Goal: Complete application form

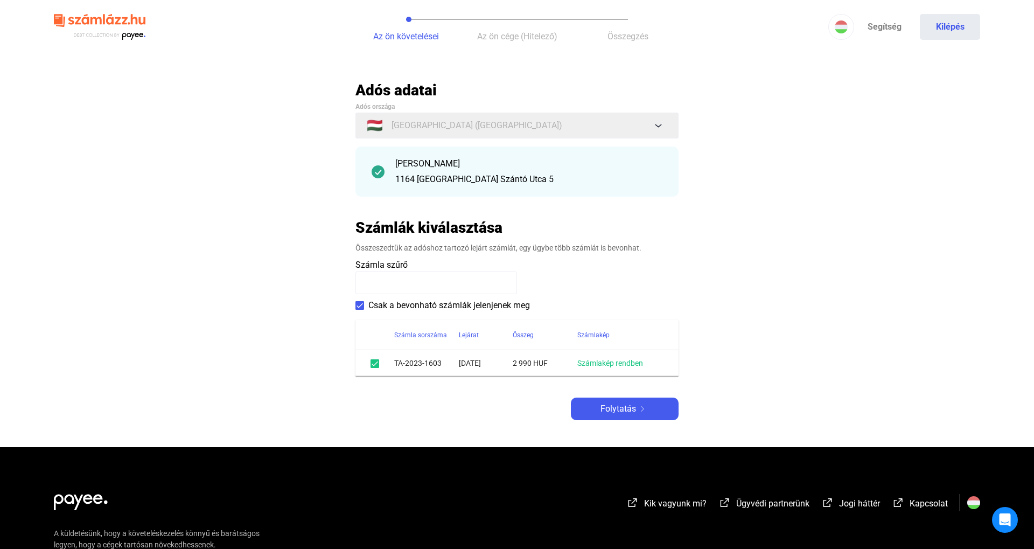
click at [612, 421] on main "Automatikusan mentve Adós adatai Adós országa 🇭🇺 [GEOGRAPHIC_DATA] ([GEOGRAPHIC…" at bounding box center [517, 264] width 1034 height 366
click at [613, 413] on span "Folytatás" at bounding box center [619, 408] width 36 height 13
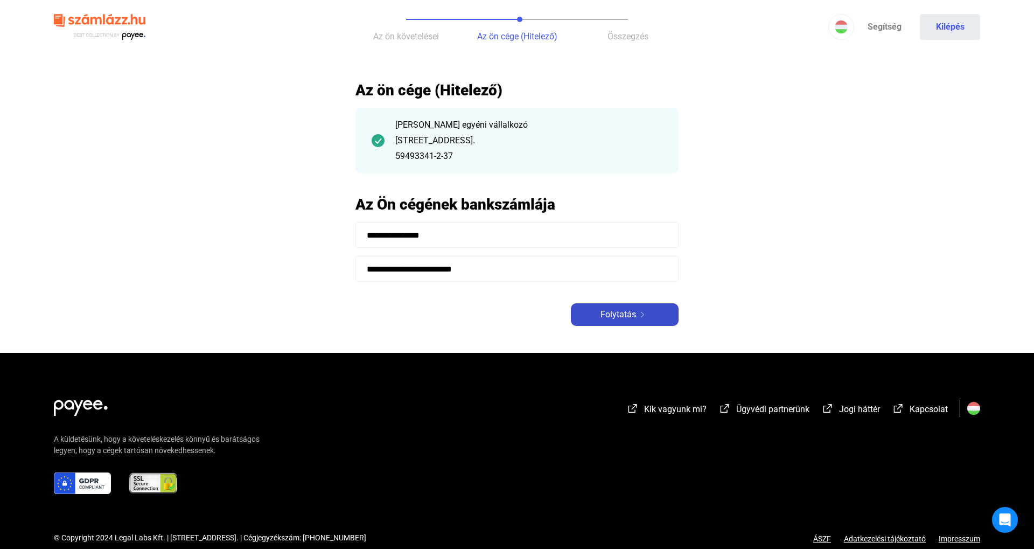
click at [608, 314] on span "Folytatás" at bounding box center [619, 314] width 36 height 13
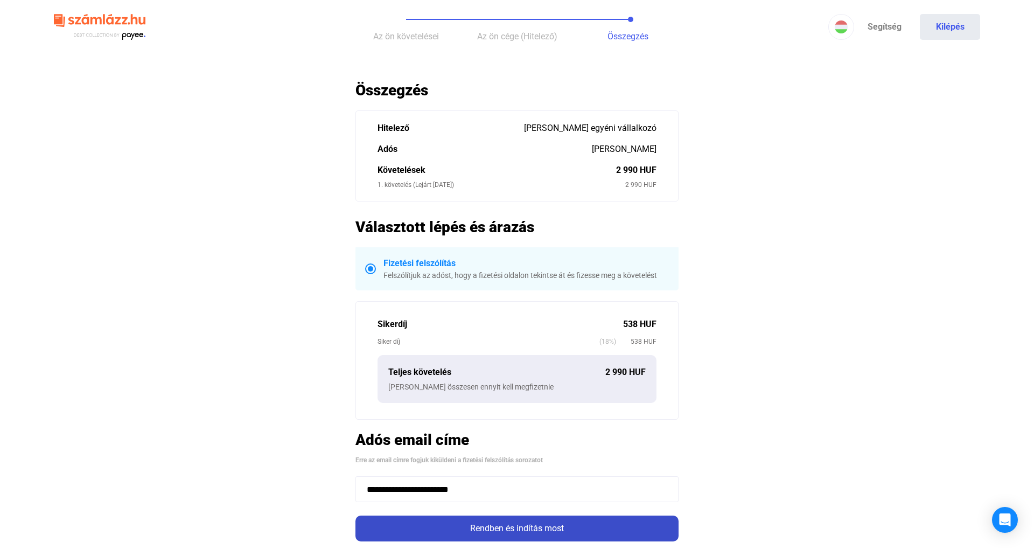
click at [528, 535] on button "Rendben és indítás most" at bounding box center [517, 529] width 323 height 26
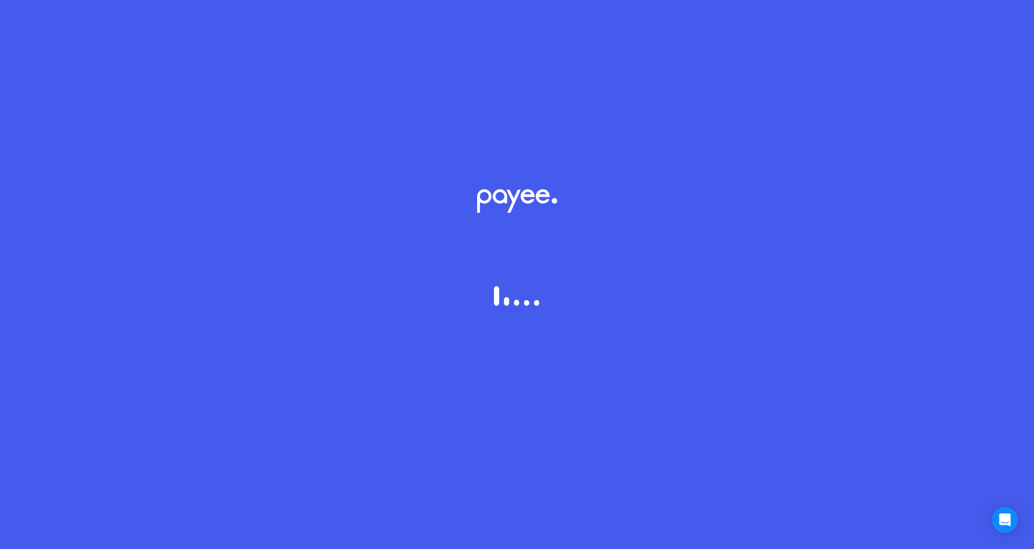
click at [520, 526] on div at bounding box center [517, 274] width 1034 height 549
